Goal: Find specific page/section: Find specific page/section

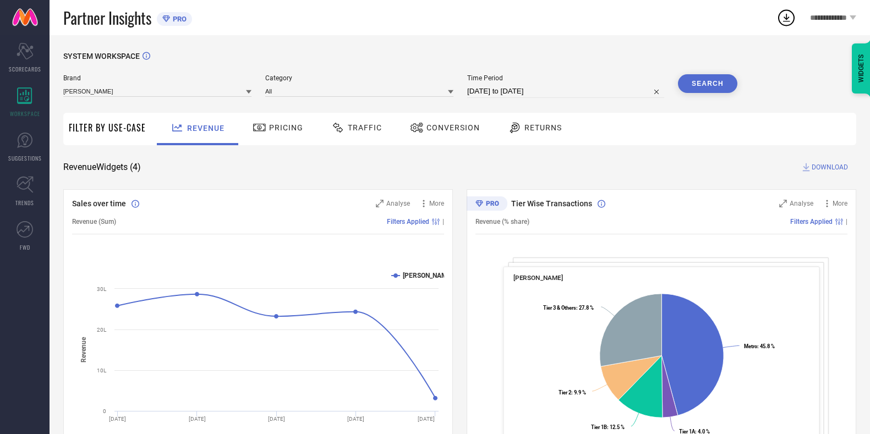
click at [350, 118] on div "Traffic" at bounding box center [357, 127] width 56 height 19
click at [364, 134] on div "Traffic" at bounding box center [357, 127] width 56 height 19
click at [359, 123] on span "Traffic" at bounding box center [365, 127] width 34 height 9
